Goal: Use online tool/utility: Utilize a website feature to perform a specific function

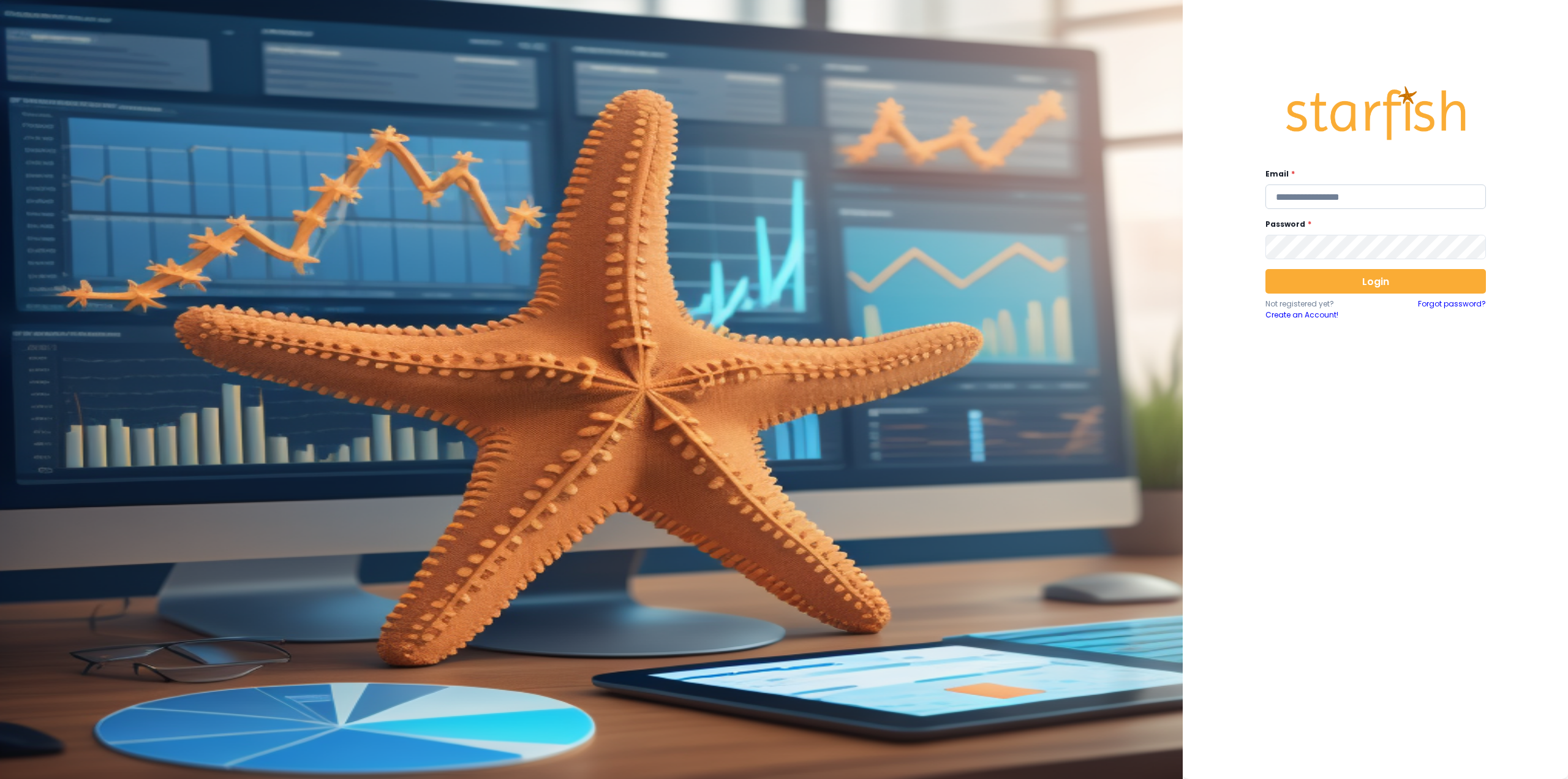
click at [1320, 201] on input "email" at bounding box center [1375, 197] width 220 height 25
type input "**********"
click at [1345, 279] on button "Login" at bounding box center [1375, 281] width 220 height 25
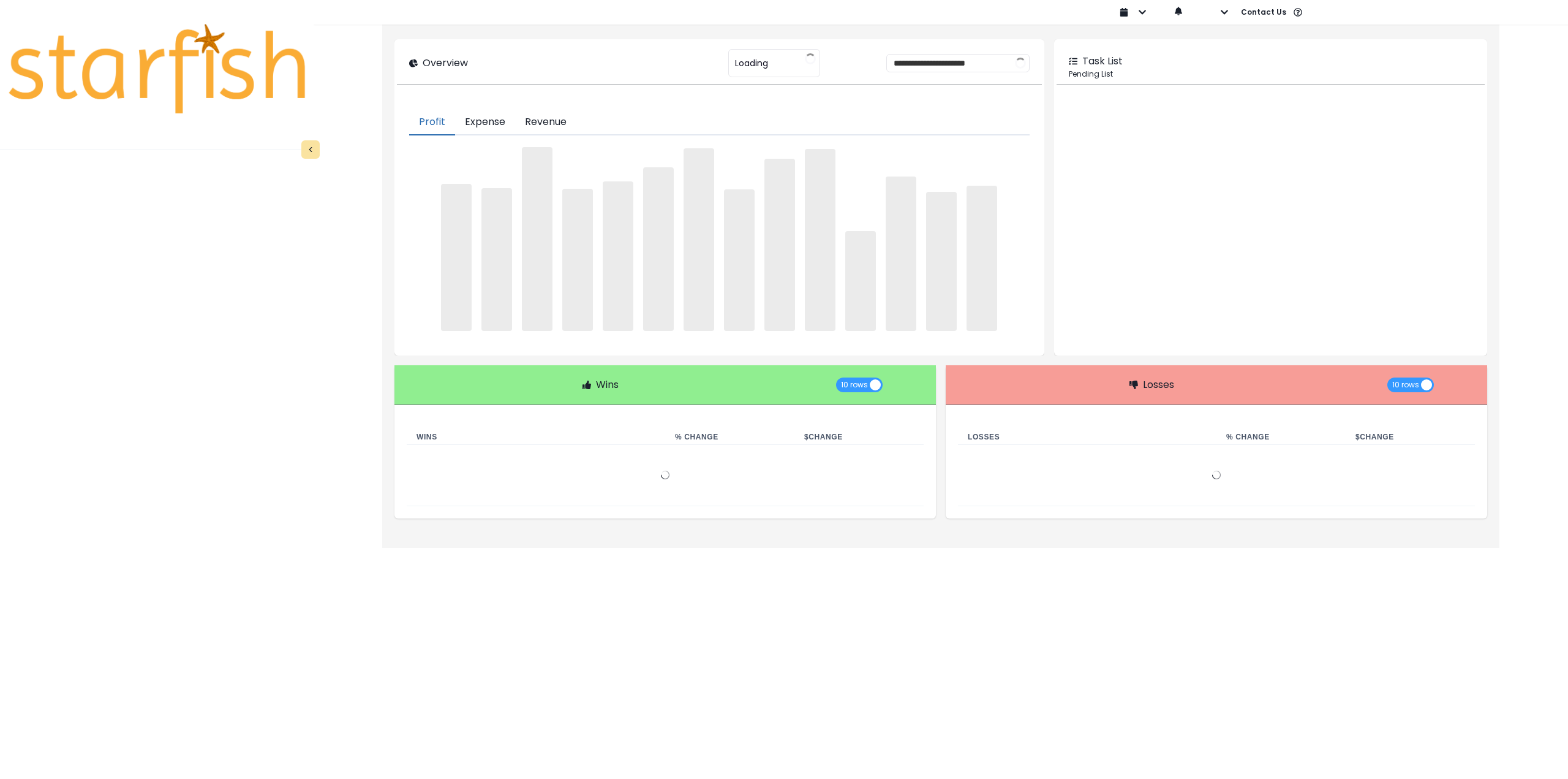
type input "********"
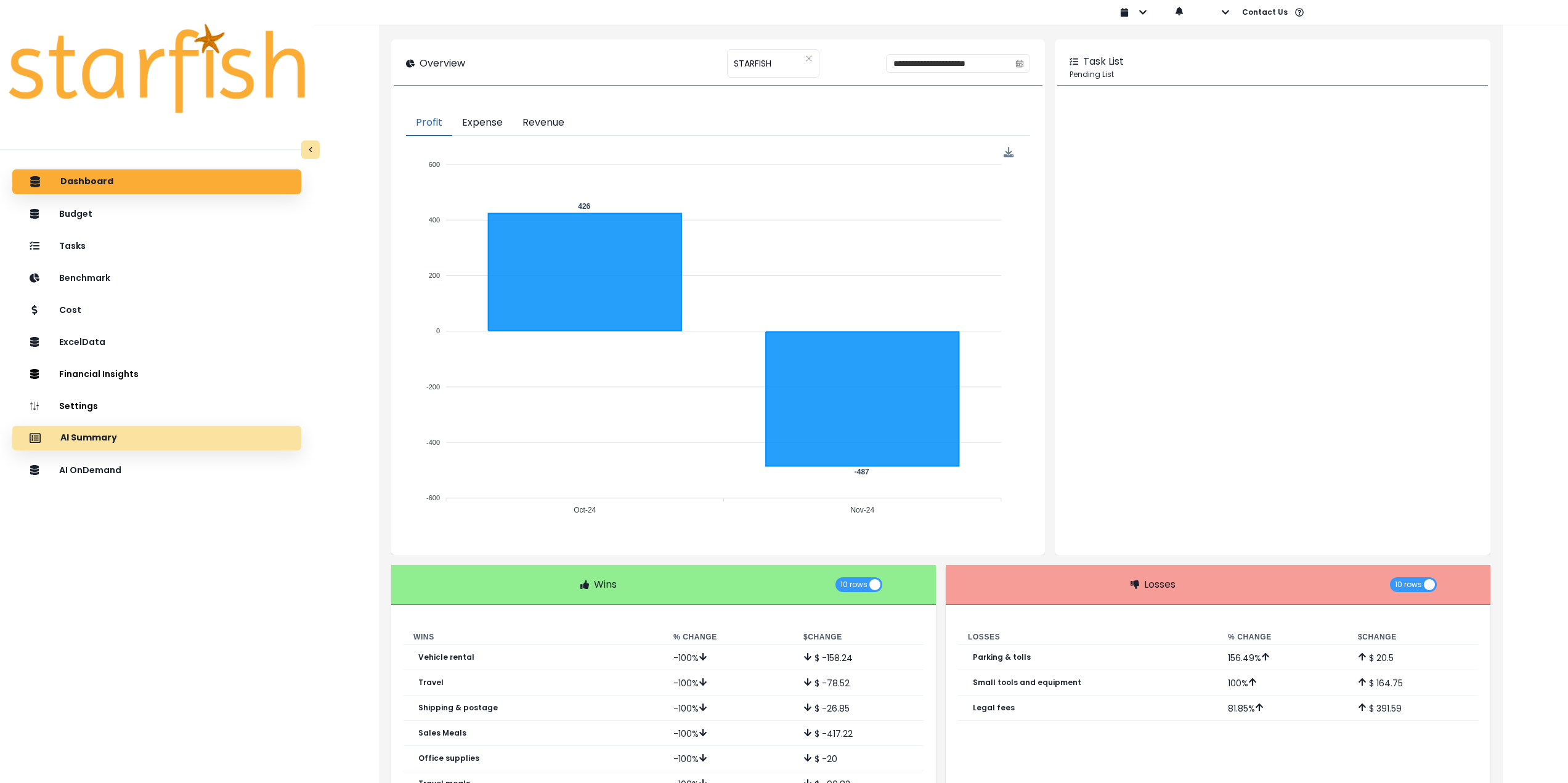
click at [215, 434] on div "AI Summary" at bounding box center [156, 438] width 269 height 26
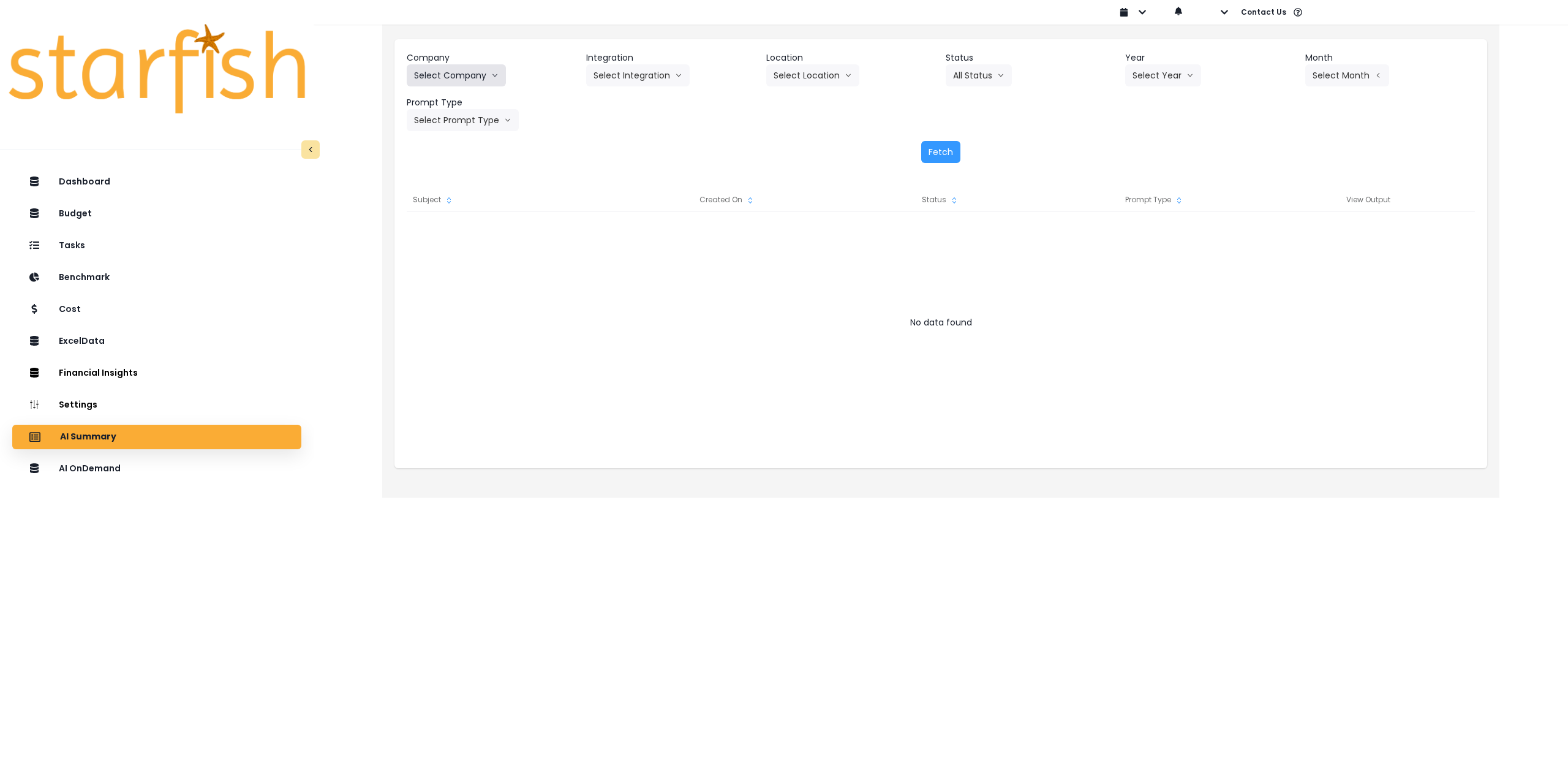
click at [470, 76] on button "Select Company" at bounding box center [456, 75] width 99 height 22
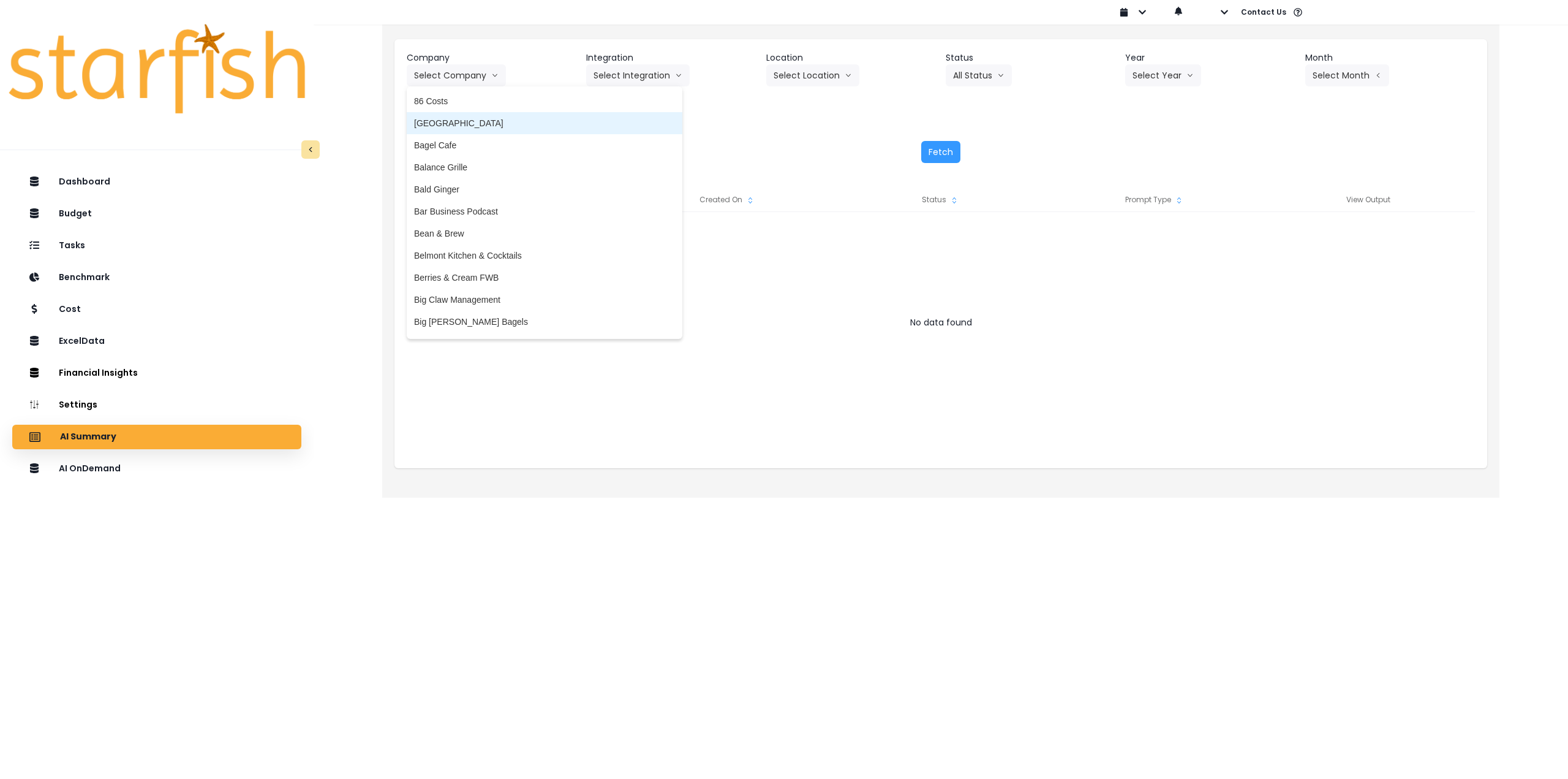
click at [468, 119] on span "[GEOGRAPHIC_DATA]" at bounding box center [544, 123] width 261 height 12
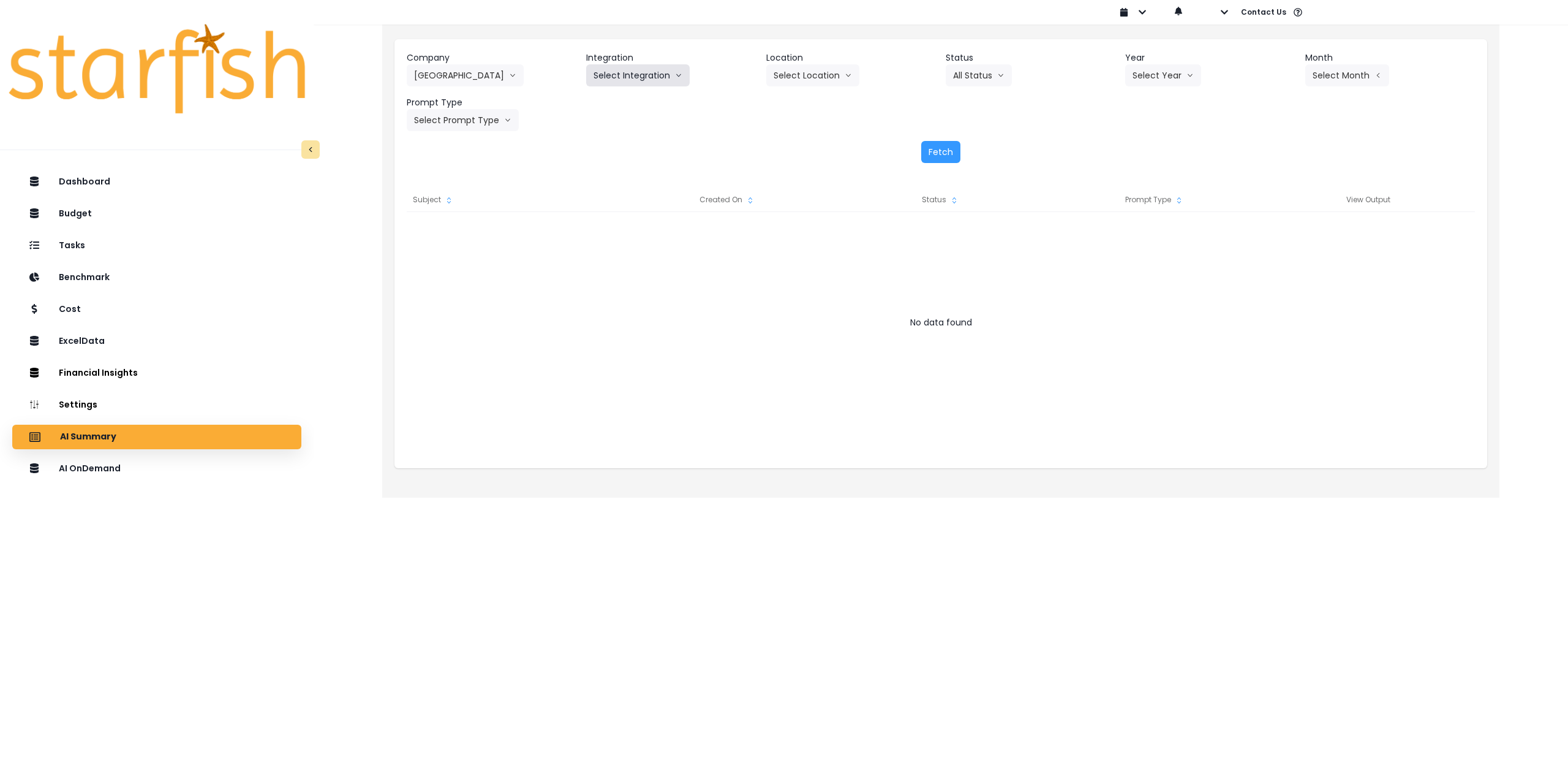
click at [631, 81] on button "Select Integration" at bounding box center [637, 75] width 103 height 22
click at [631, 107] on span "[PERSON_NAME]" at bounding box center [628, 101] width 70 height 12
click at [823, 79] on button "Select Location" at bounding box center [813, 75] width 93 height 22
drag, startPoint x: 813, startPoint y: 108, endPoint x: 826, endPoint y: 105, distance: 13.3
click at [813, 108] on li "All Locations" at bounding box center [798, 101] width 63 height 22
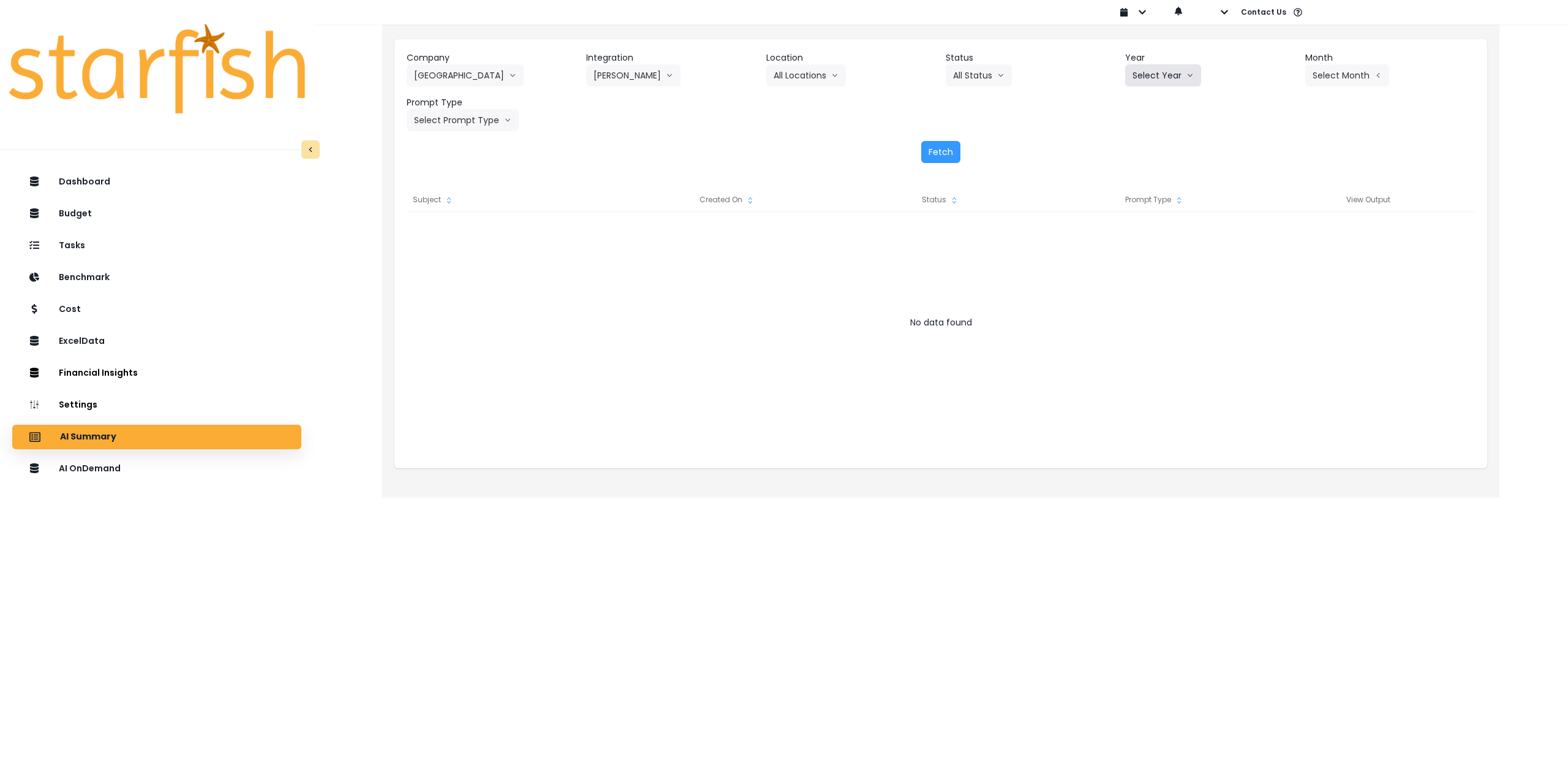
click at [1172, 75] on button "Select Year" at bounding box center [1163, 75] width 76 height 22
click at [1144, 147] on span "2025" at bounding box center [1141, 145] width 19 height 12
click at [1323, 71] on button "Select Month" at bounding box center [1346, 75] width 84 height 22
click at [1273, 228] on span "Aug" at bounding box center [1285, 233] width 24 height 12
click at [439, 120] on button "Select Prompt Type" at bounding box center [462, 120] width 112 height 22
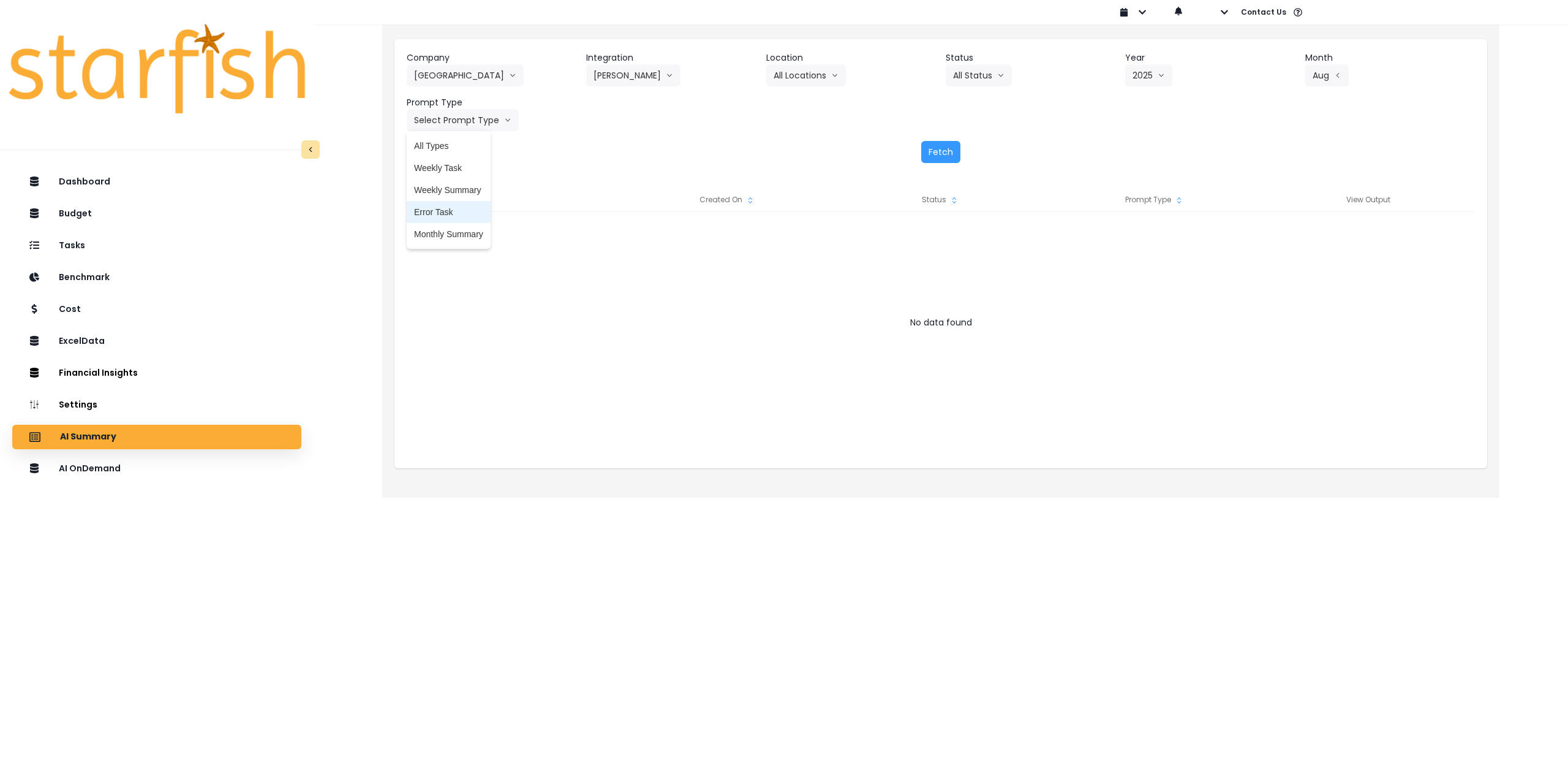
click at [453, 231] on span "Monthly Summary" at bounding box center [448, 233] width 70 height 12
click at [947, 135] on div "Company Asti 86 Costs Asti Bagel Cafe Balance Grille Bald Ginger Bar Business P…" at bounding box center [941, 107] width 1092 height 136
click at [951, 149] on button "Fetch" at bounding box center [940, 151] width 39 height 22
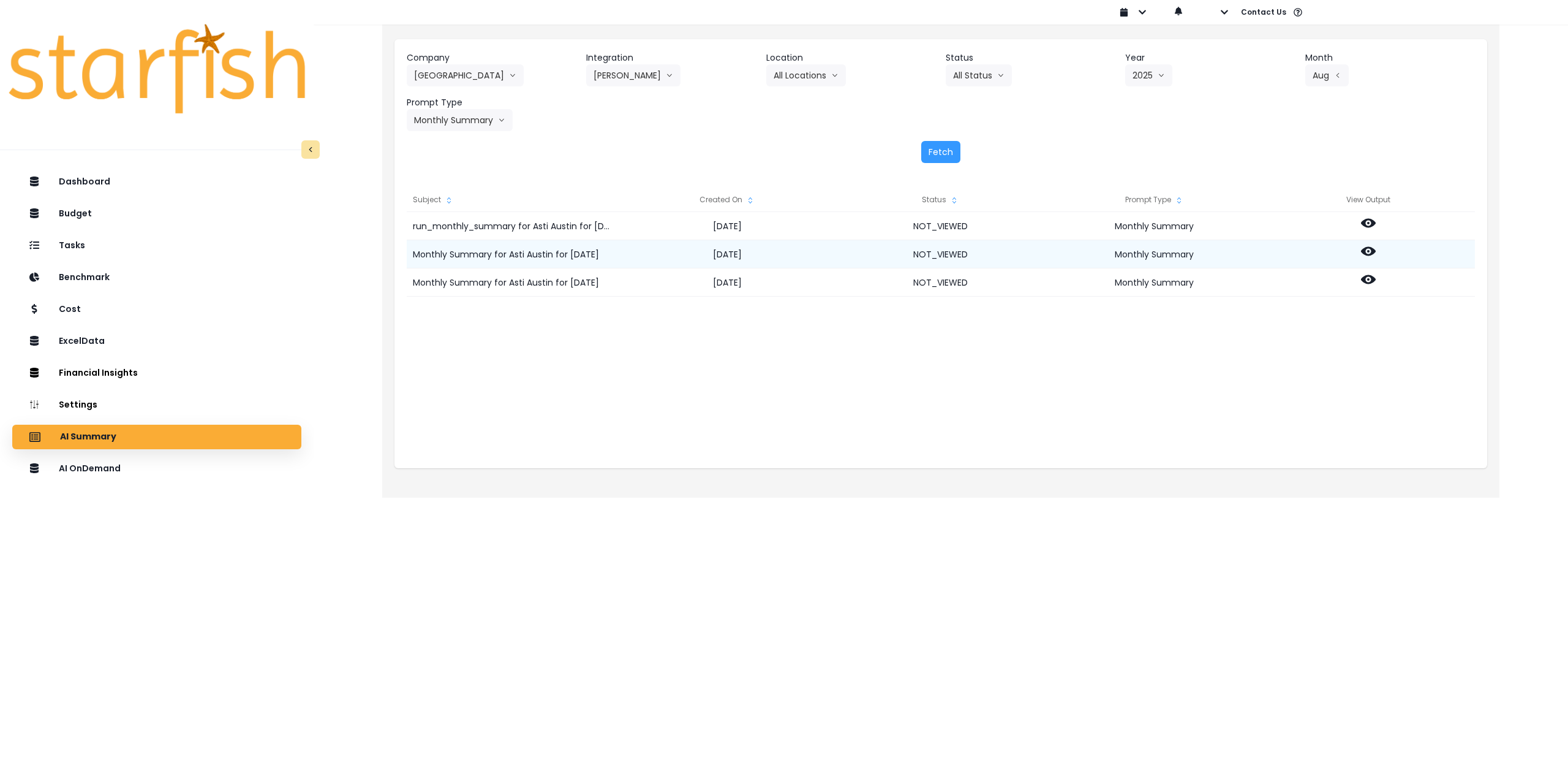
click at [1368, 250] on icon at bounding box center [1368, 252] width 15 height 15
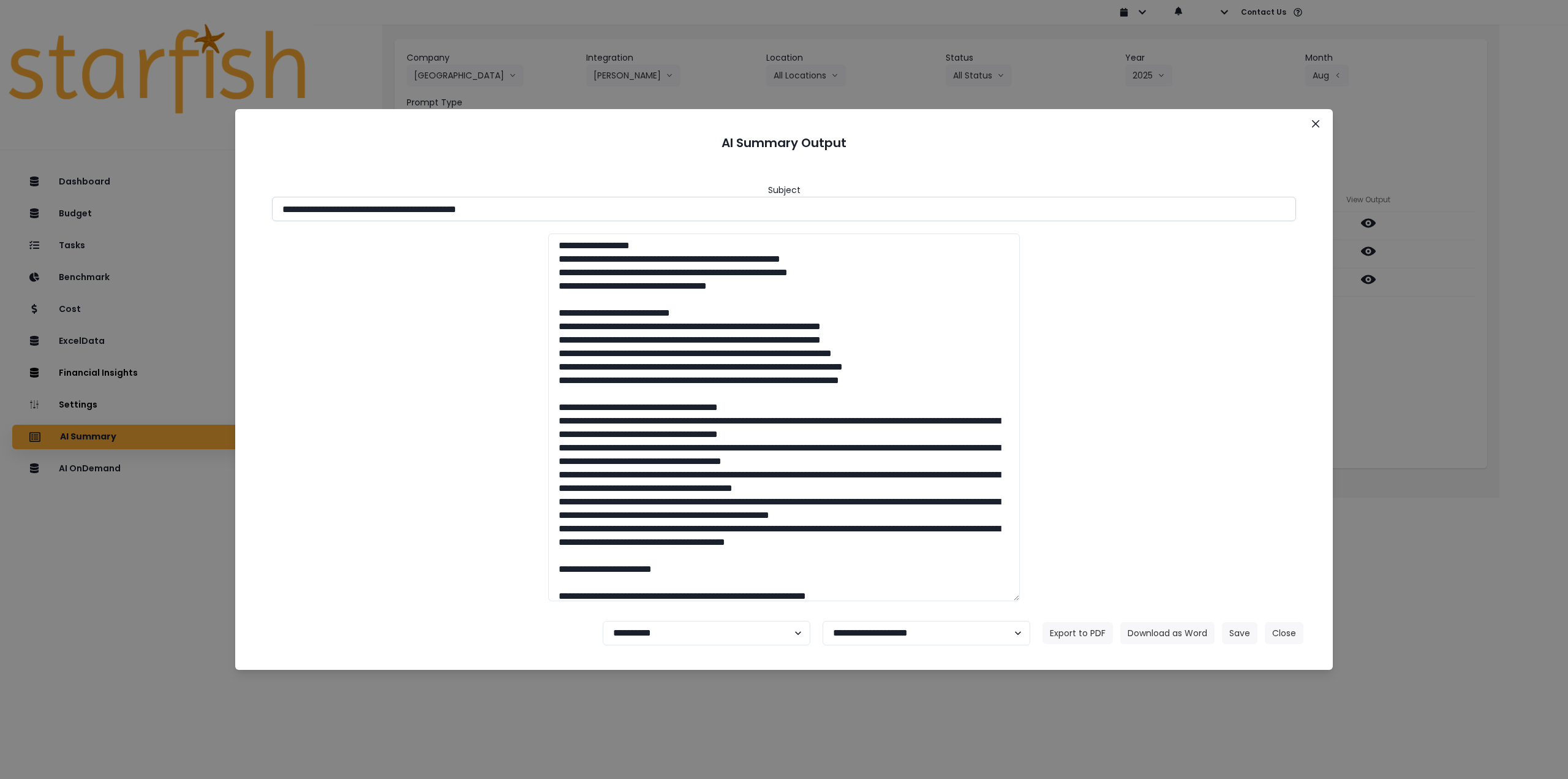
drag, startPoint x: 392, startPoint y: 207, endPoint x: 616, endPoint y: 204, distance: 224.0
click at [616, 204] on input "**********" at bounding box center [784, 209] width 1024 height 25
click at [1165, 630] on button "Download as Word" at bounding box center [1168, 632] width 94 height 22
click at [1417, 324] on div "**********" at bounding box center [784, 389] width 1568 height 779
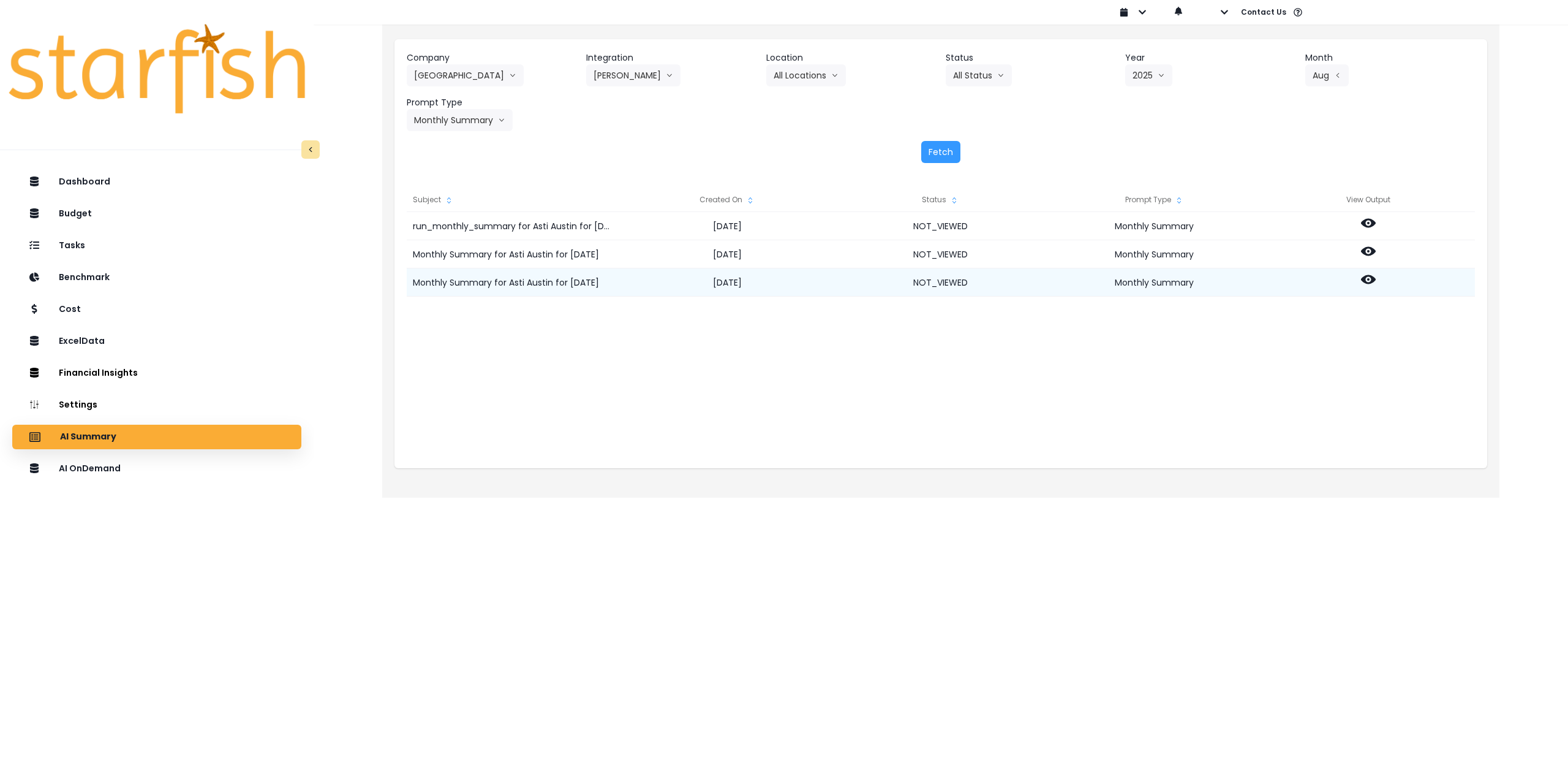
click at [1371, 279] on icon at bounding box center [1368, 279] width 15 height 9
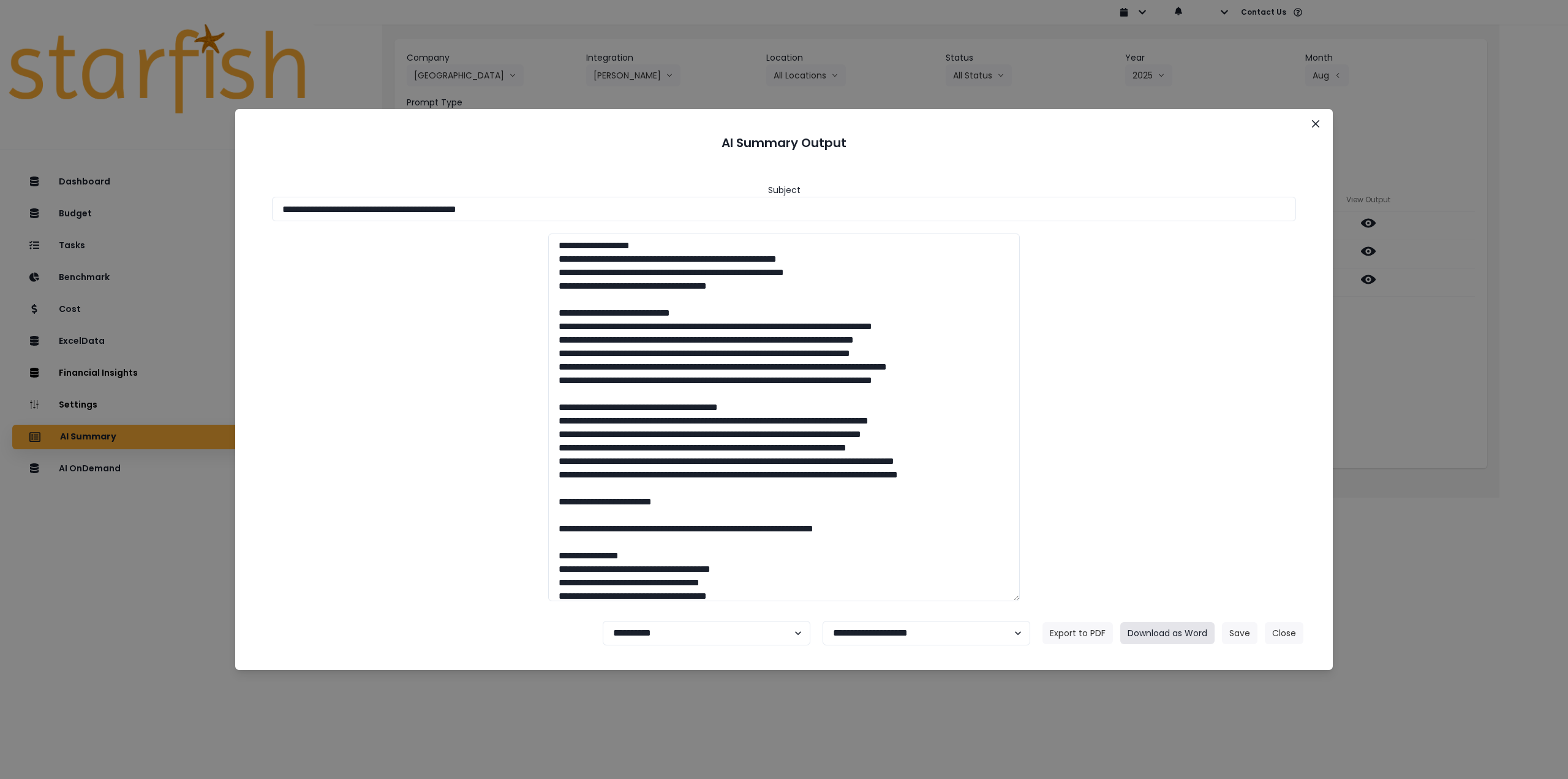
click at [1177, 635] on button "Download as Word" at bounding box center [1168, 632] width 94 height 22
